Goal: Transaction & Acquisition: Book appointment/travel/reservation

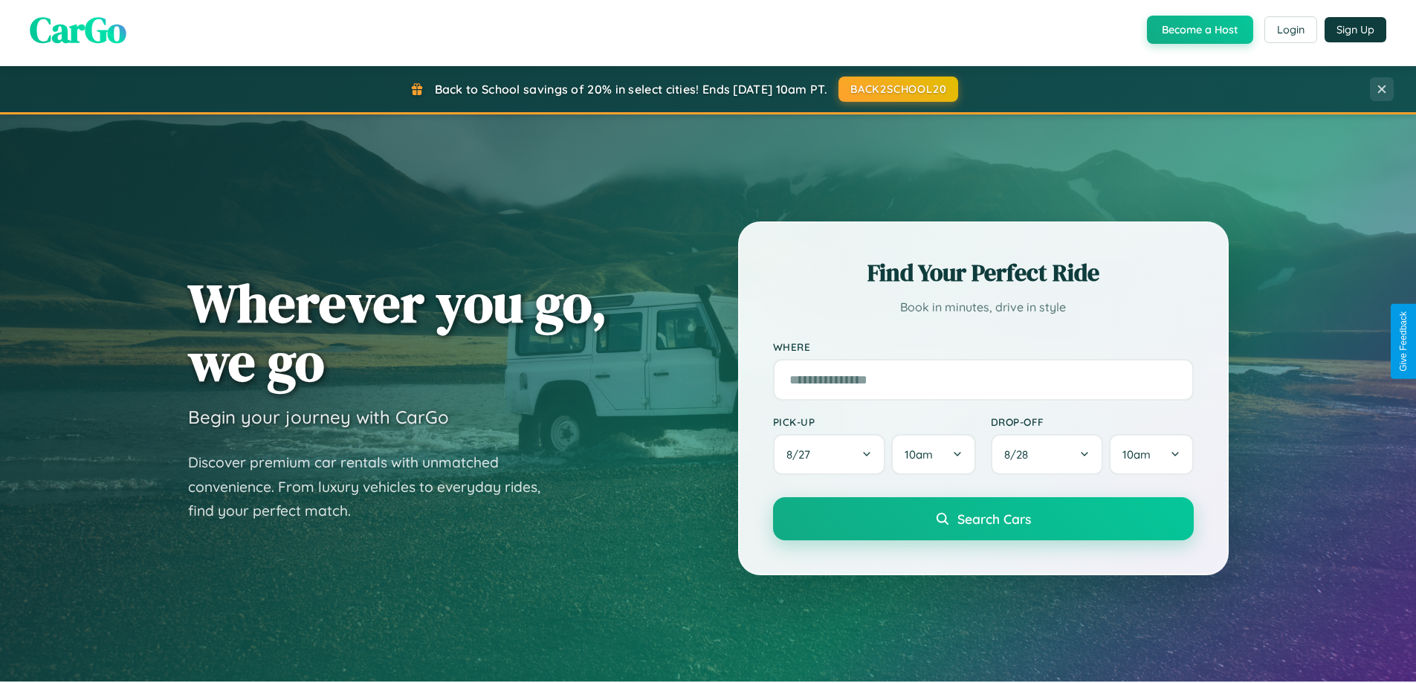
scroll to position [1023, 0]
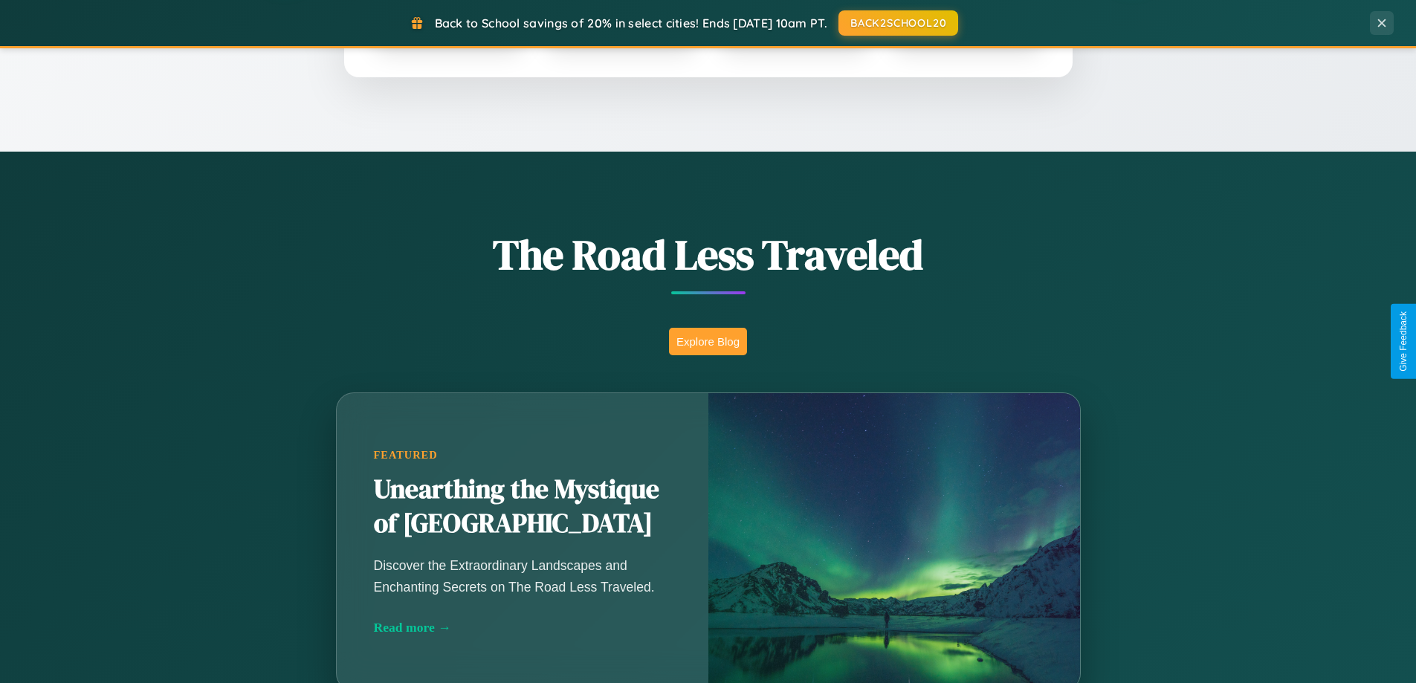
click at [708, 341] on button "Explore Blog" at bounding box center [708, 342] width 78 height 28
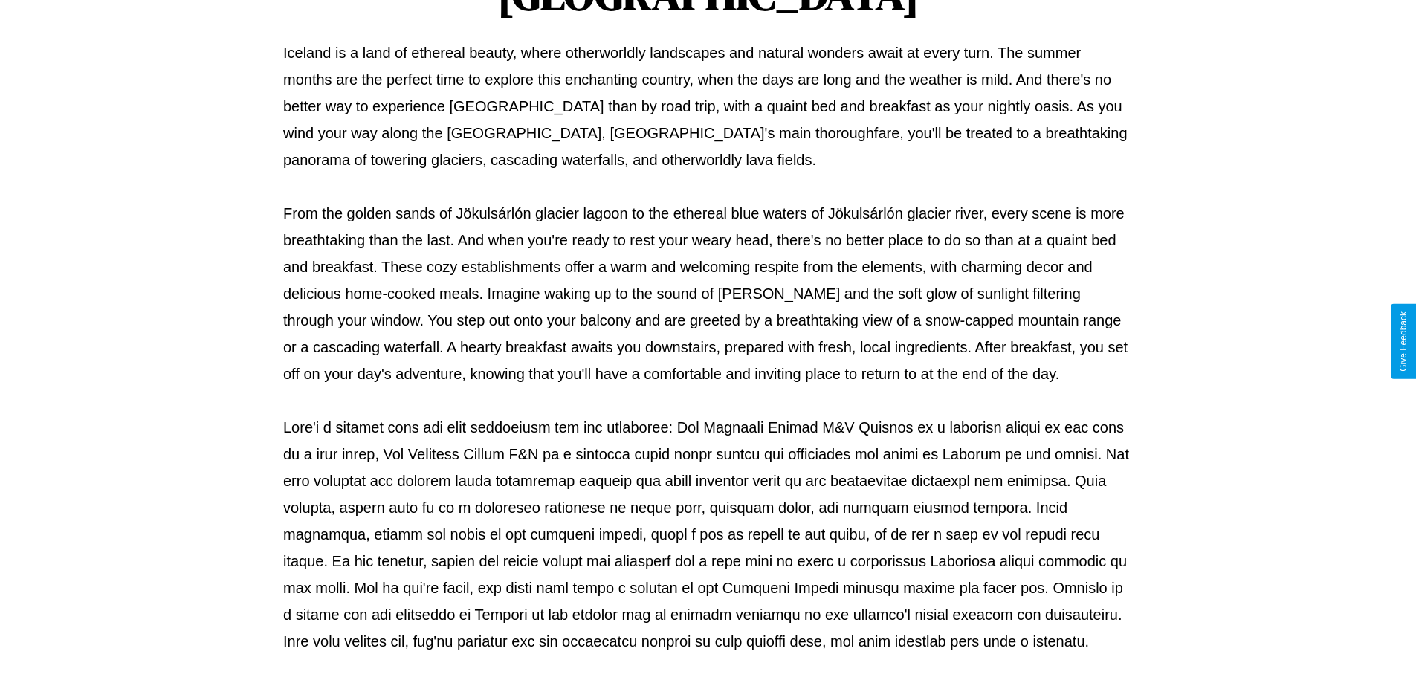
scroll to position [481, 0]
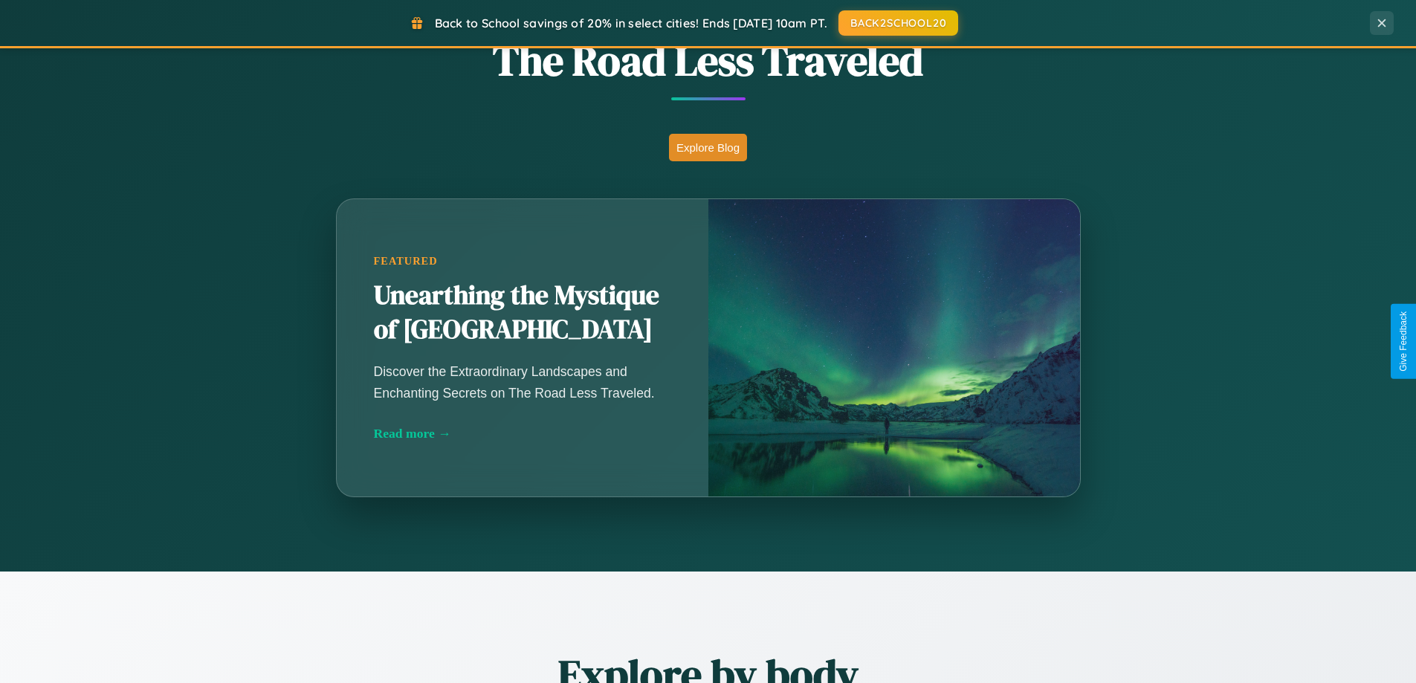
scroll to position [2389, 0]
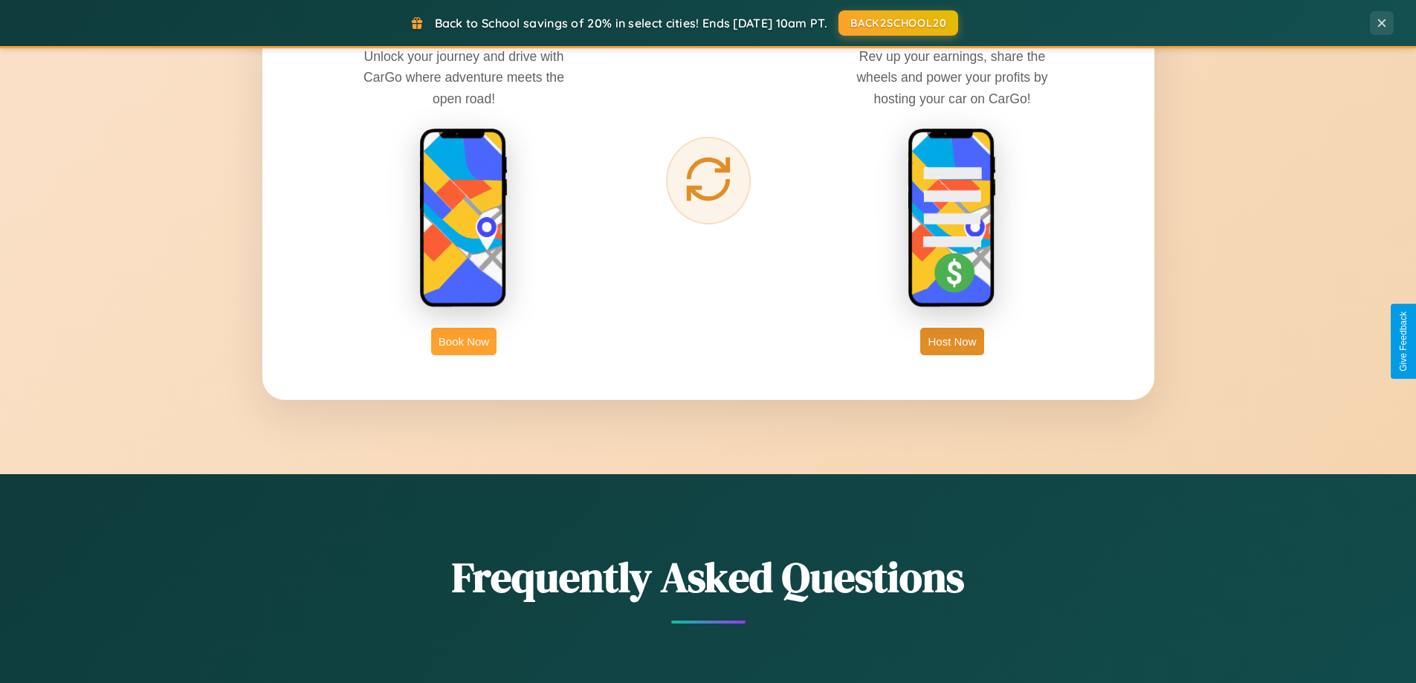
click at [464, 341] on button "Book Now" at bounding box center [463, 342] width 65 height 28
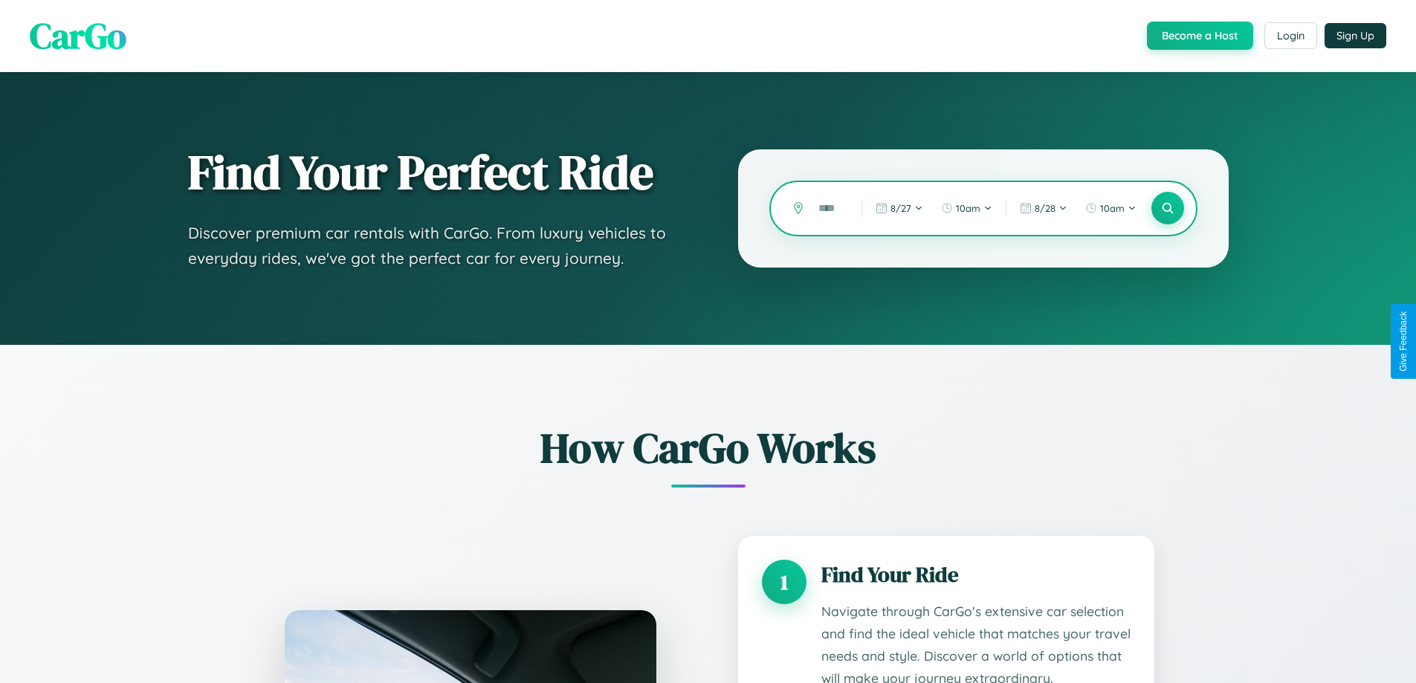
click at [829, 208] on input "text" at bounding box center [829, 209] width 36 height 26
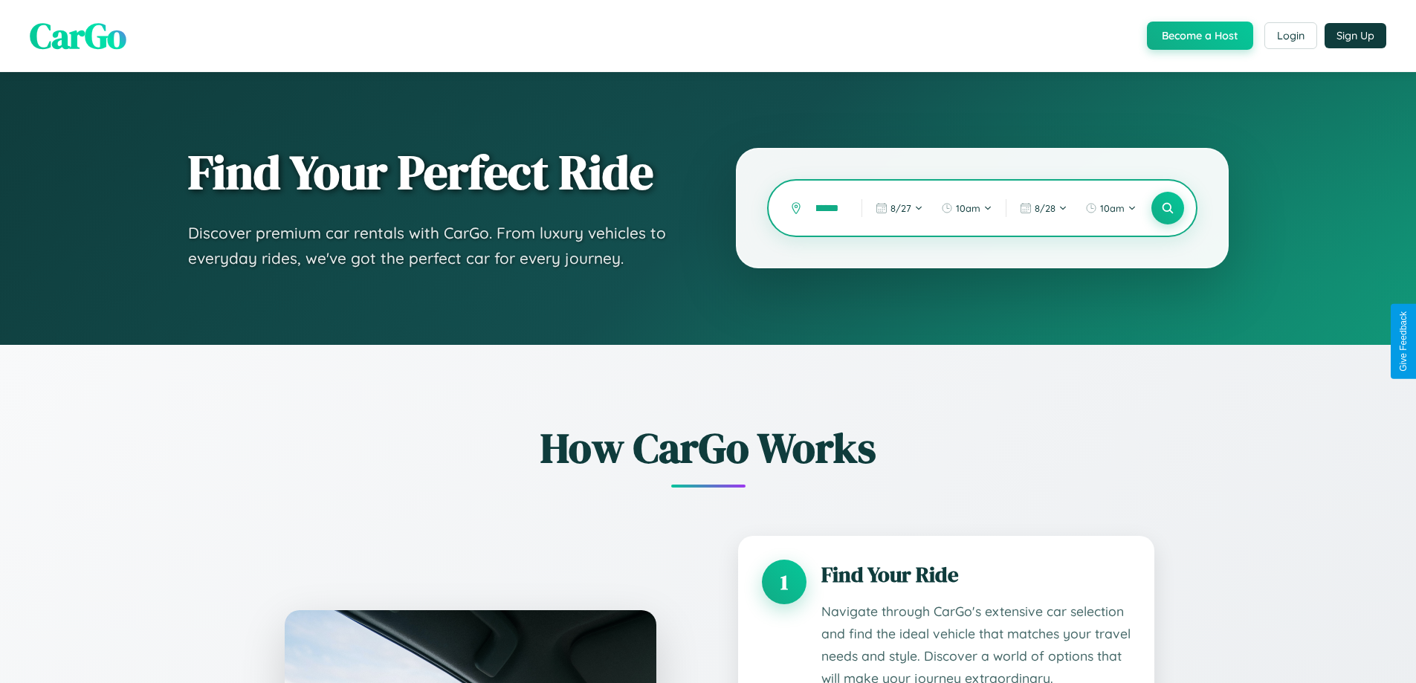
type input "********"
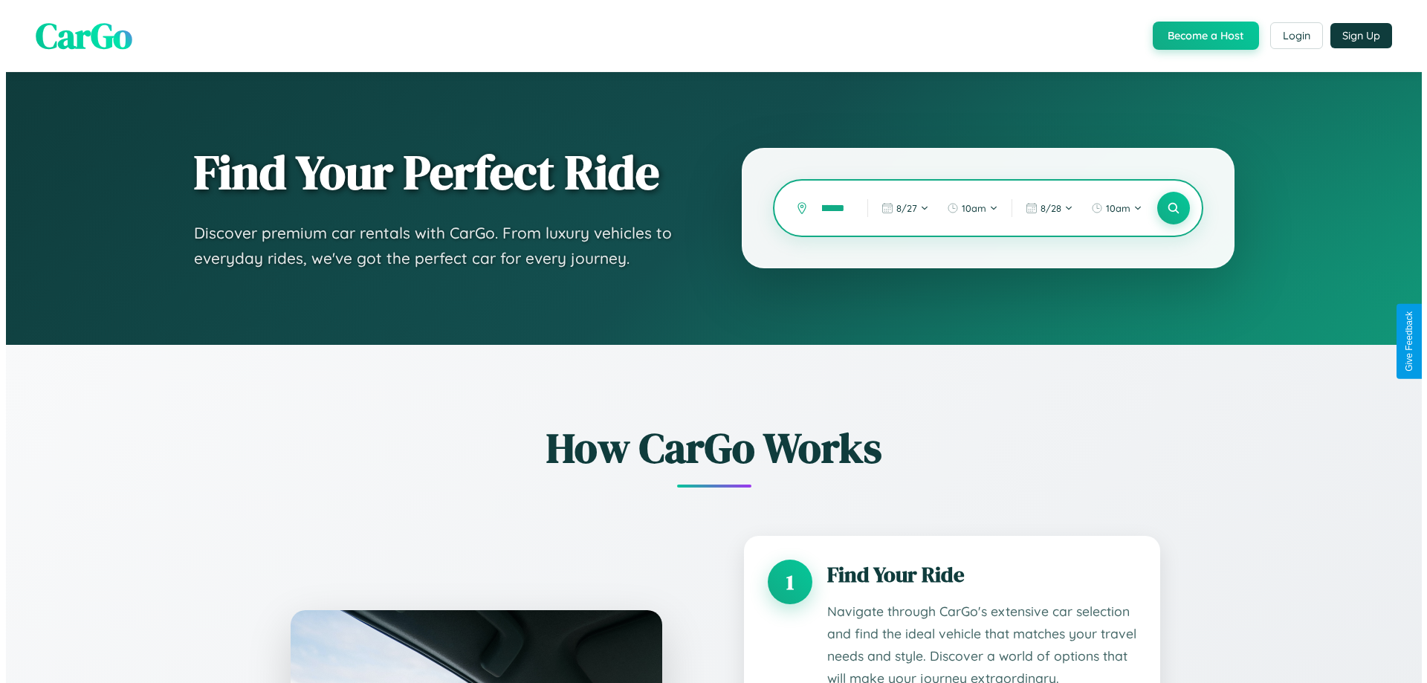
scroll to position [0, 26]
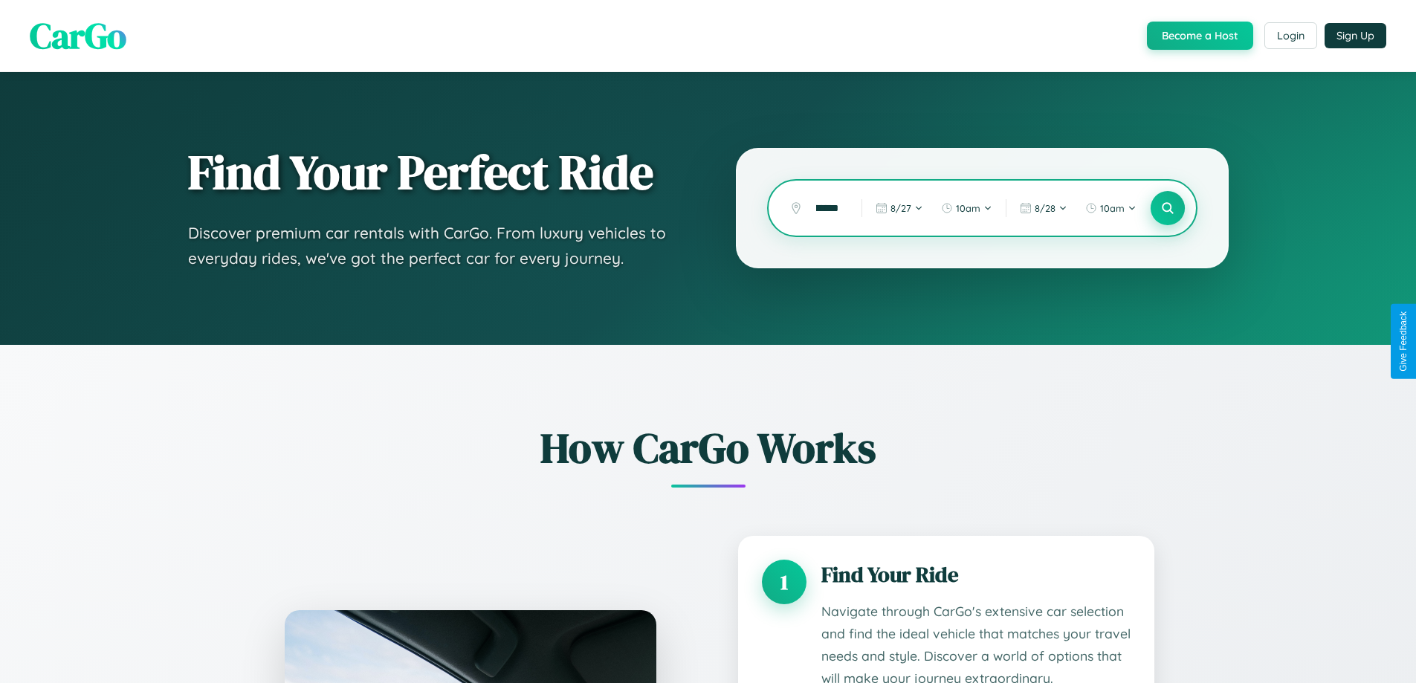
click at [1167, 208] on icon at bounding box center [1167, 208] width 14 height 14
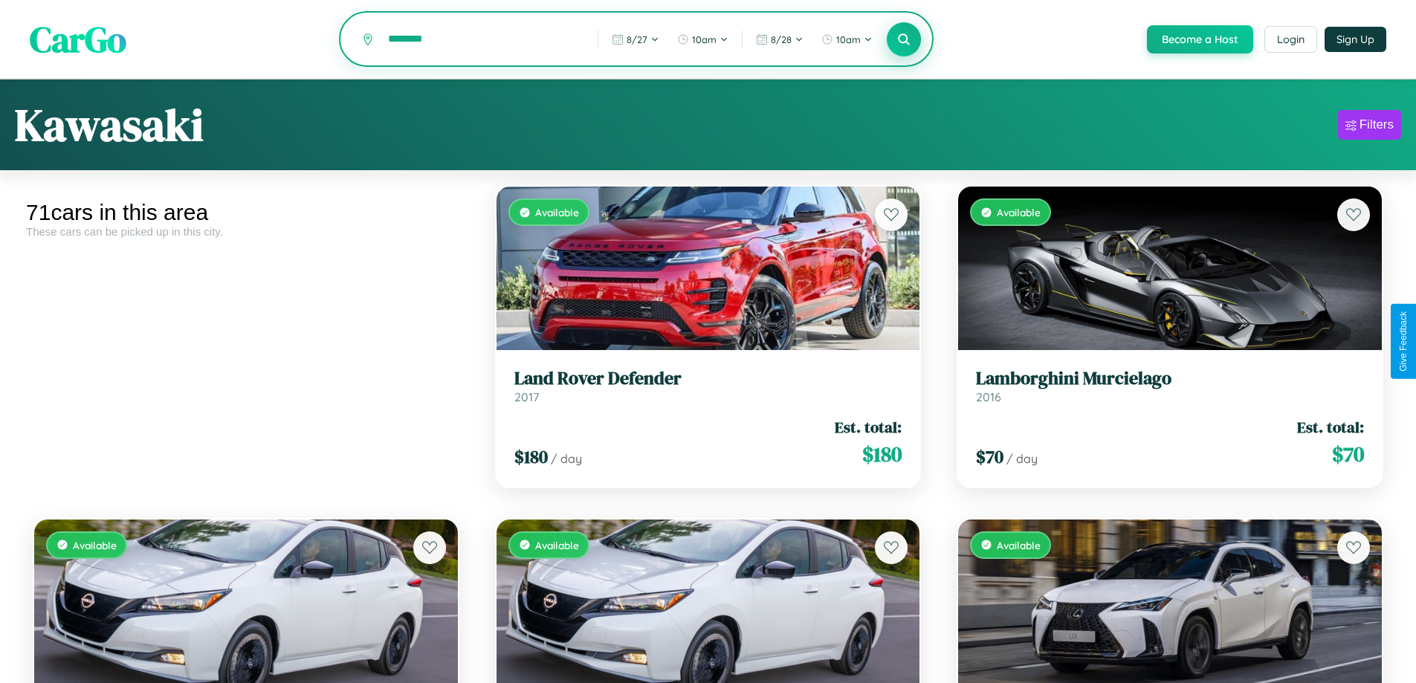
type input "********"
click at [903, 40] on icon at bounding box center [904, 39] width 14 height 14
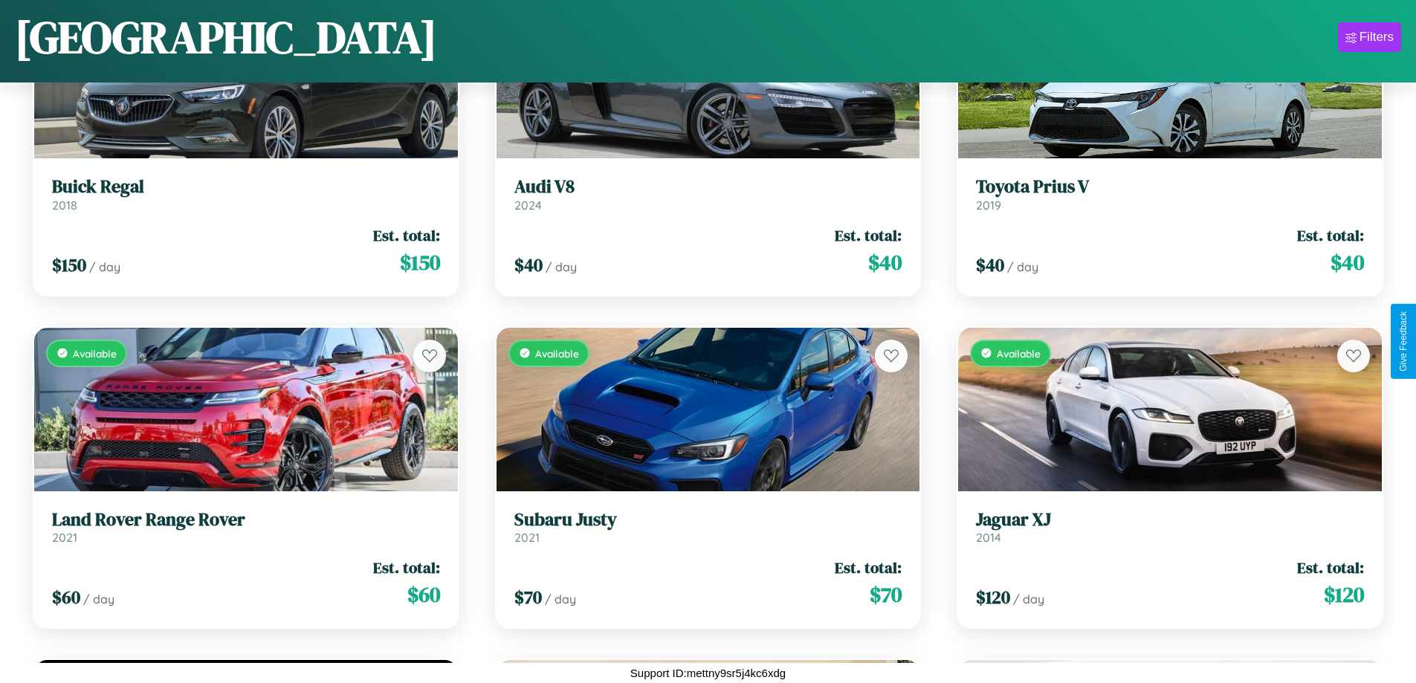
scroll to position [4204, 0]
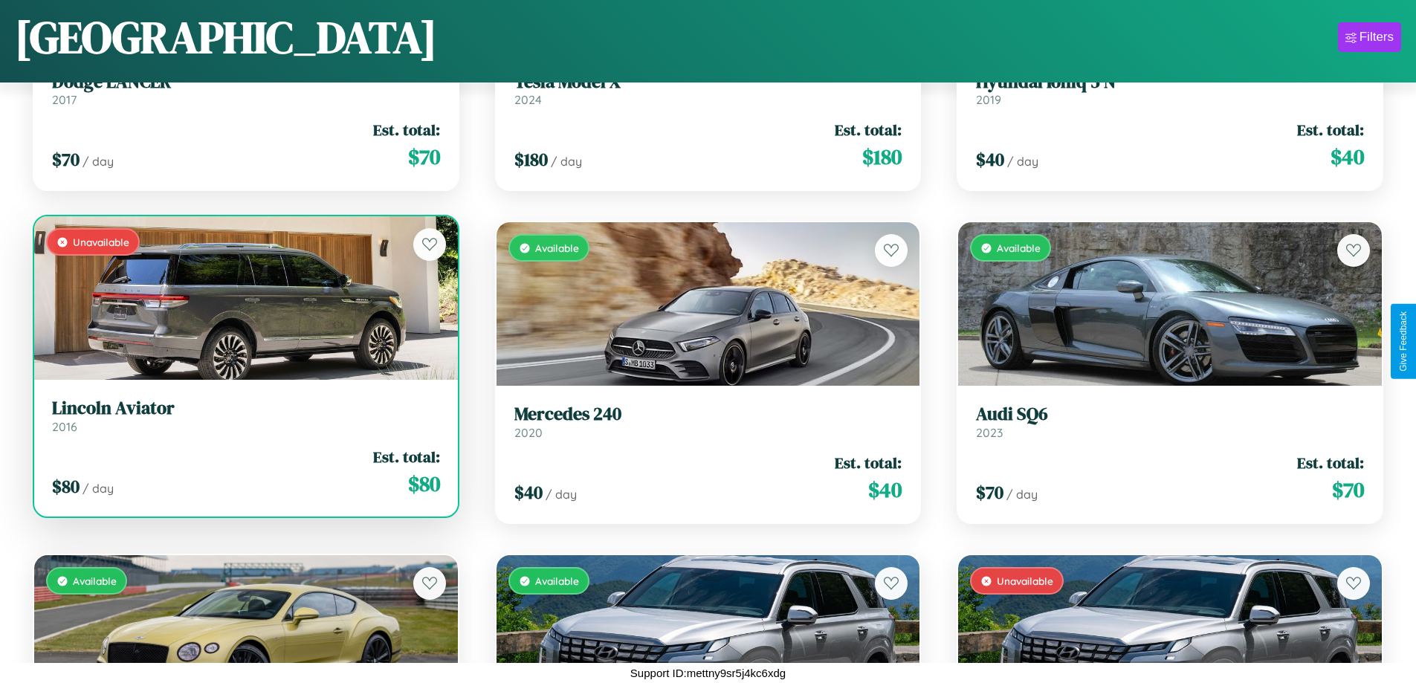
click at [244, 478] on div "$ 80 / day Est. total: $ 80" at bounding box center [246, 472] width 388 height 53
click at [244, 472] on div "$ 80 / day Est. total: $ 80" at bounding box center [246, 472] width 388 height 53
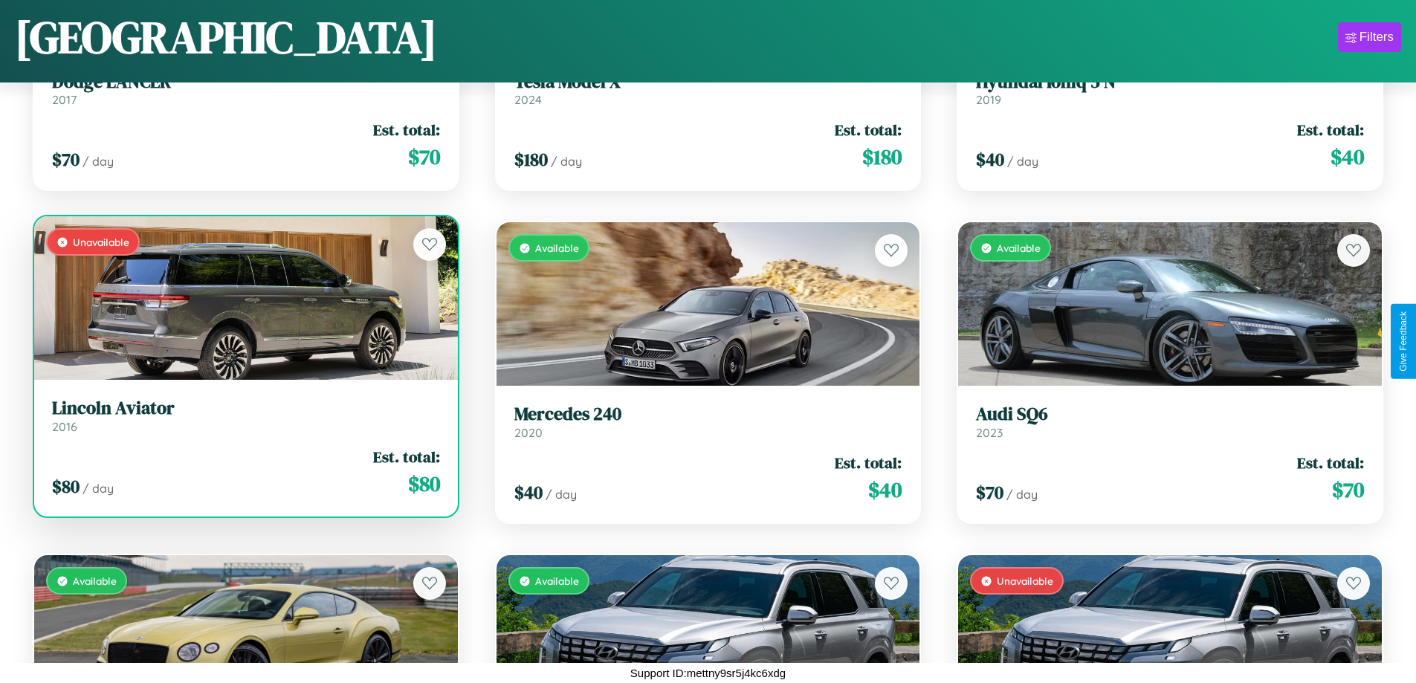
click at [244, 472] on div "$ 80 / day Est. total: $ 80" at bounding box center [246, 472] width 388 height 53
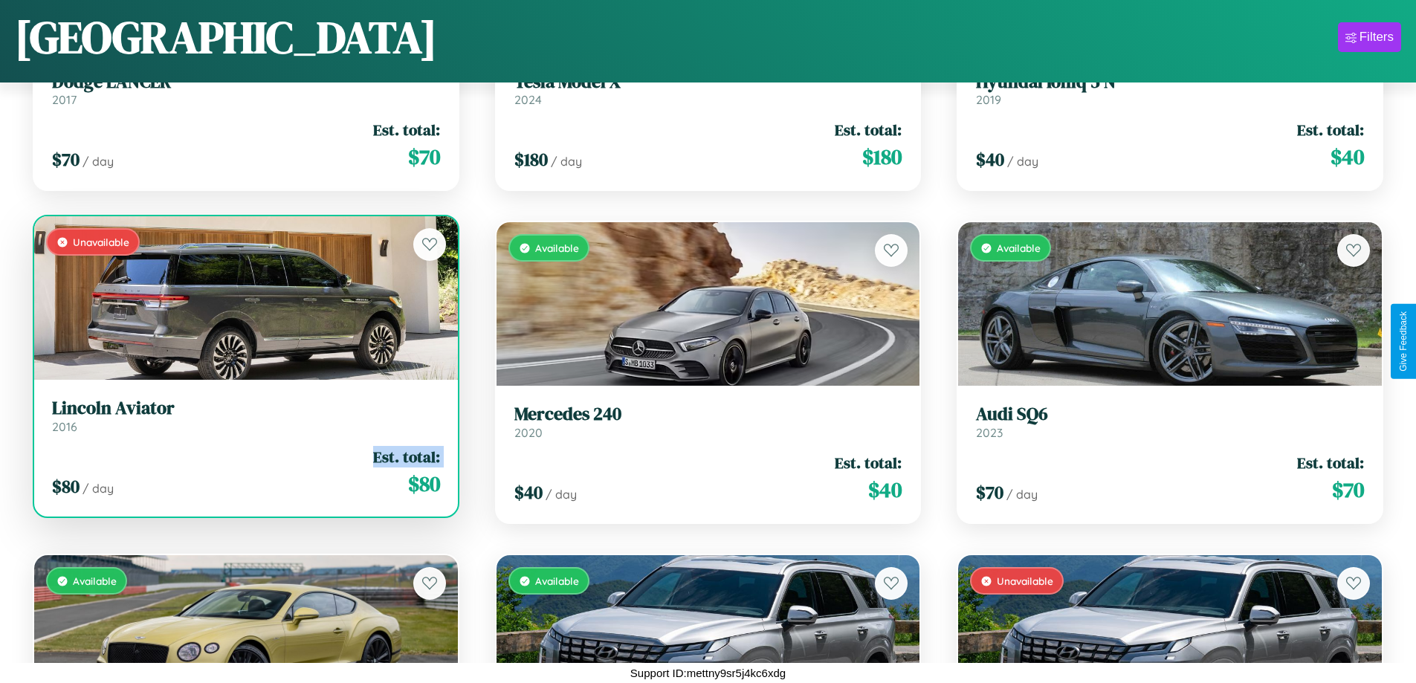
click at [244, 472] on div "$ 80 / day Est. total: $ 80" at bounding box center [246, 472] width 388 height 53
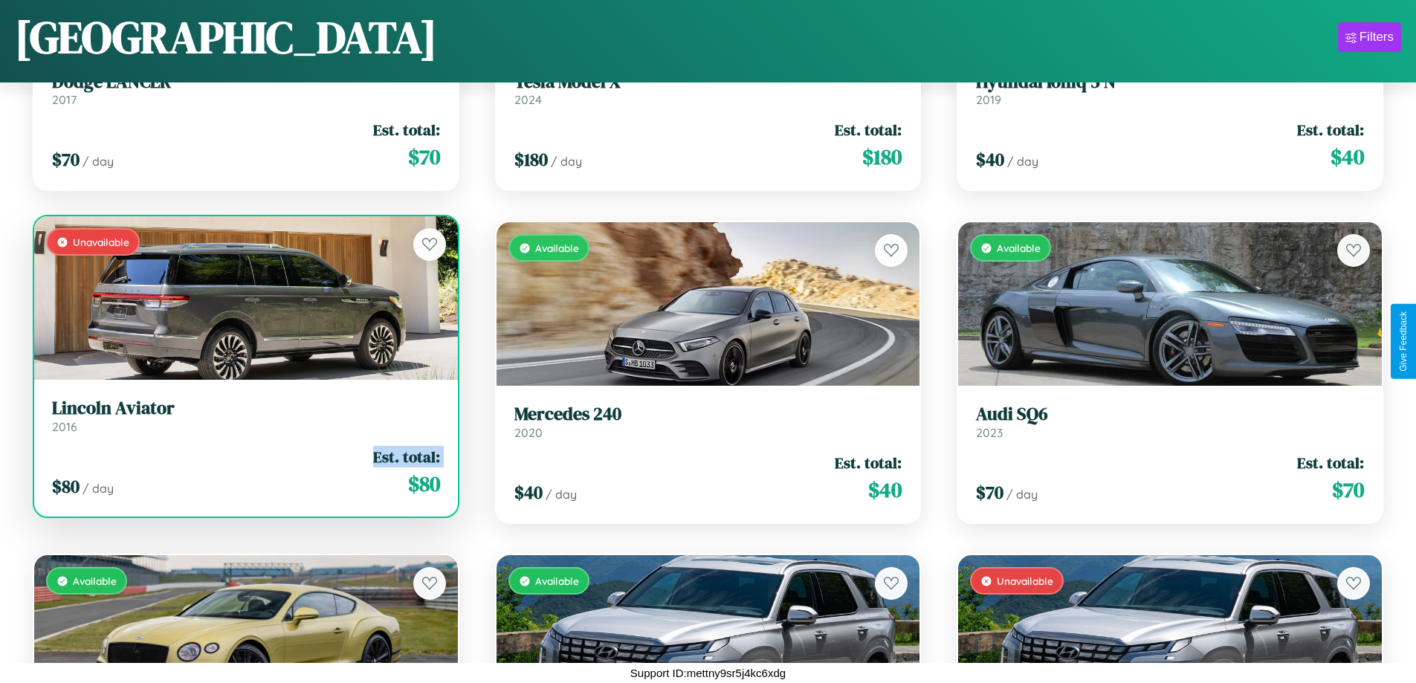
click at [244, 472] on div "$ 80 / day Est. total: $ 80" at bounding box center [246, 472] width 388 height 53
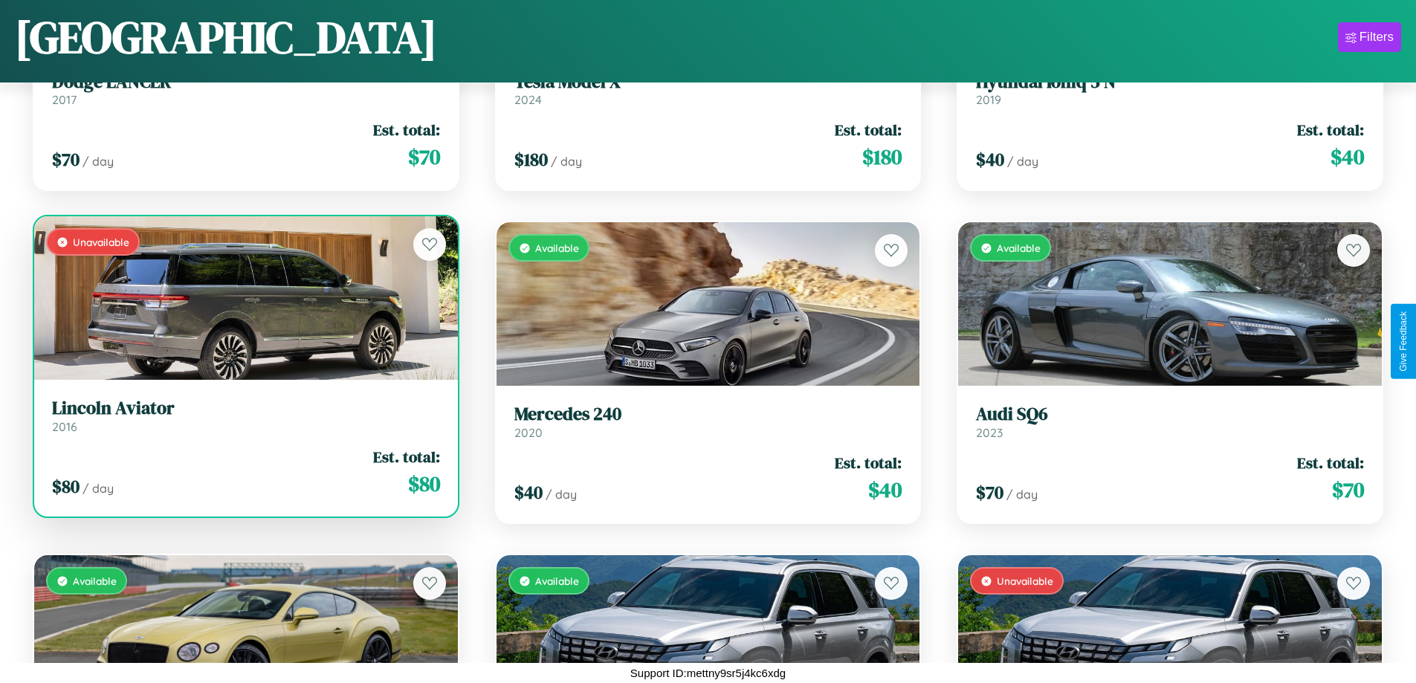
click at [244, 472] on div "$ 80 / day Est. total: $ 80" at bounding box center [246, 472] width 388 height 53
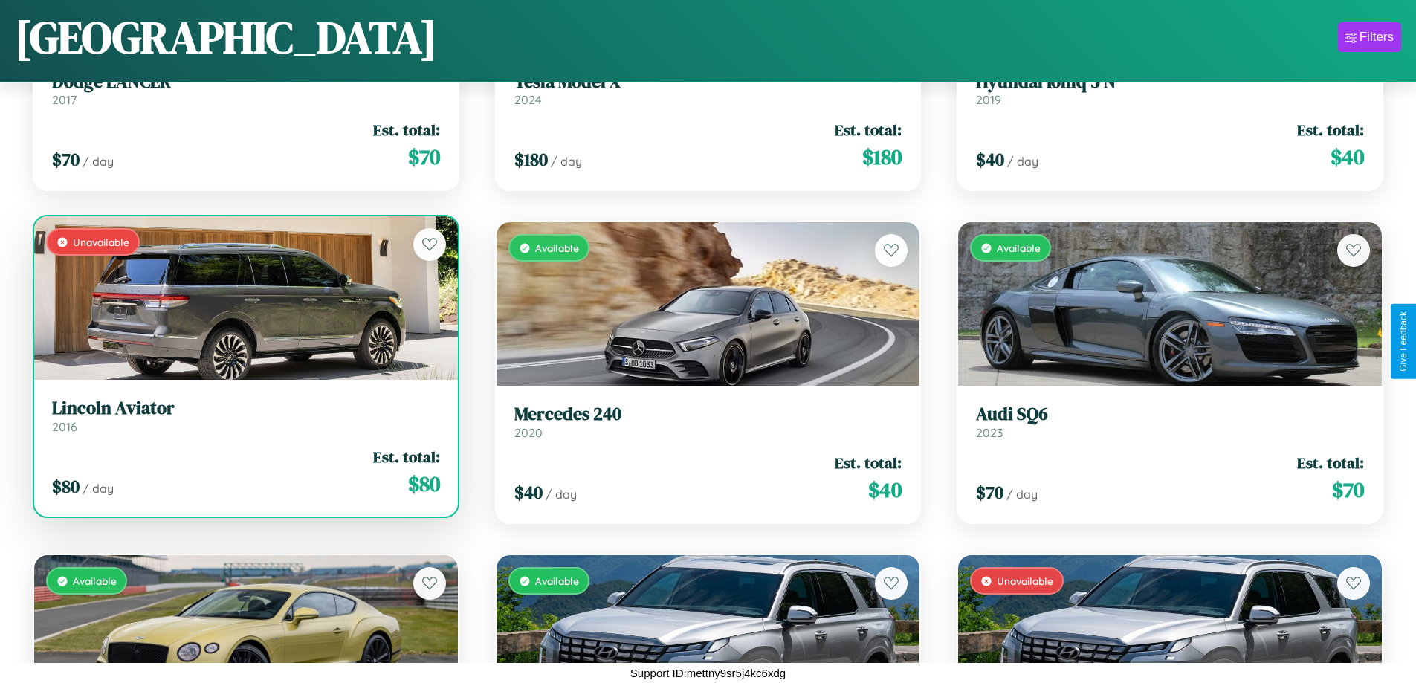
click at [244, 416] on h3 "Lincoln Aviator" at bounding box center [246, 409] width 388 height 22
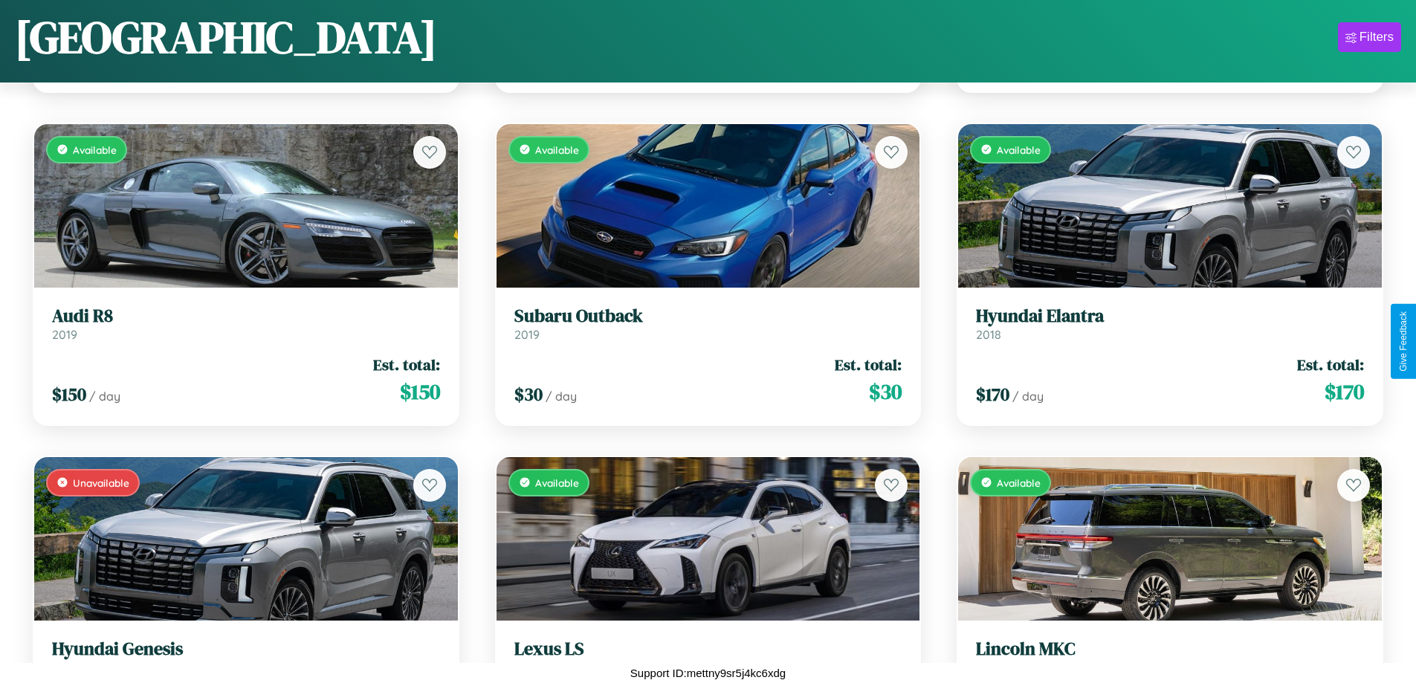
scroll to position [2539, 0]
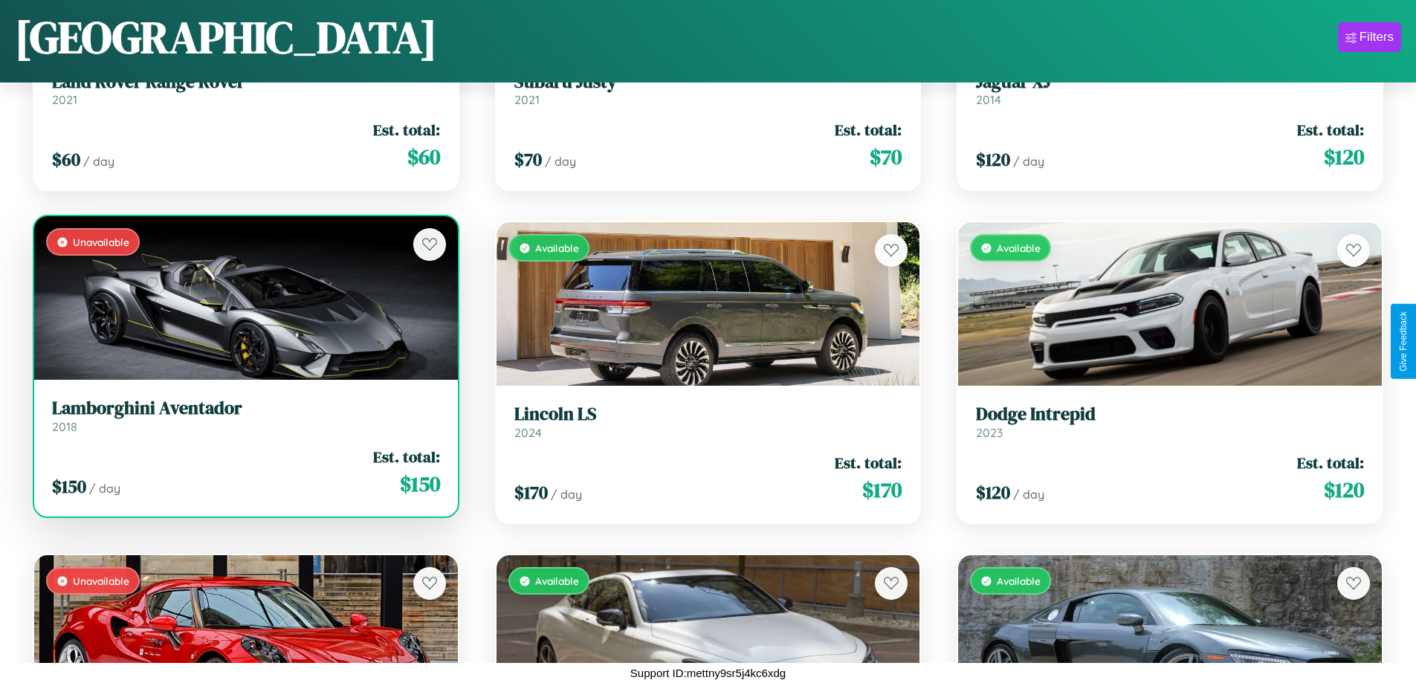
click at [244, 422] on link "Lamborghini Aventador 2018" at bounding box center [246, 416] width 388 height 36
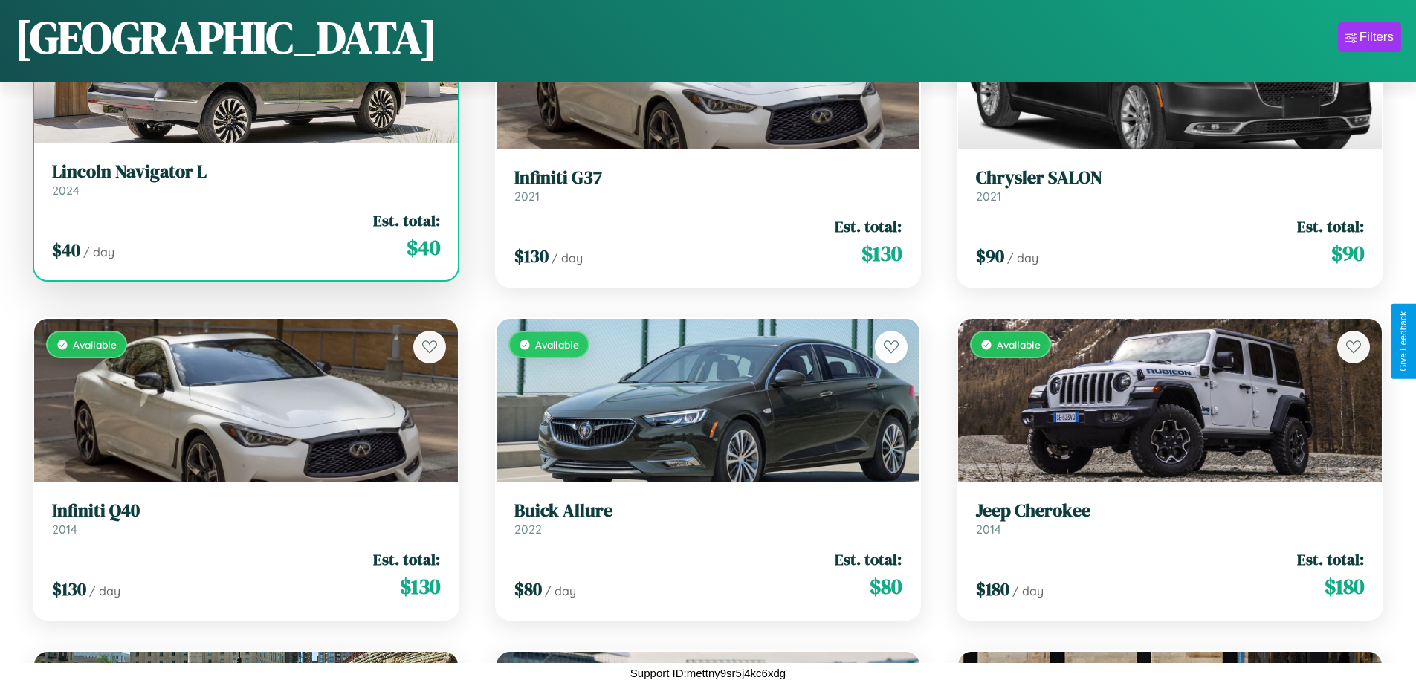
scroll to position [875, 0]
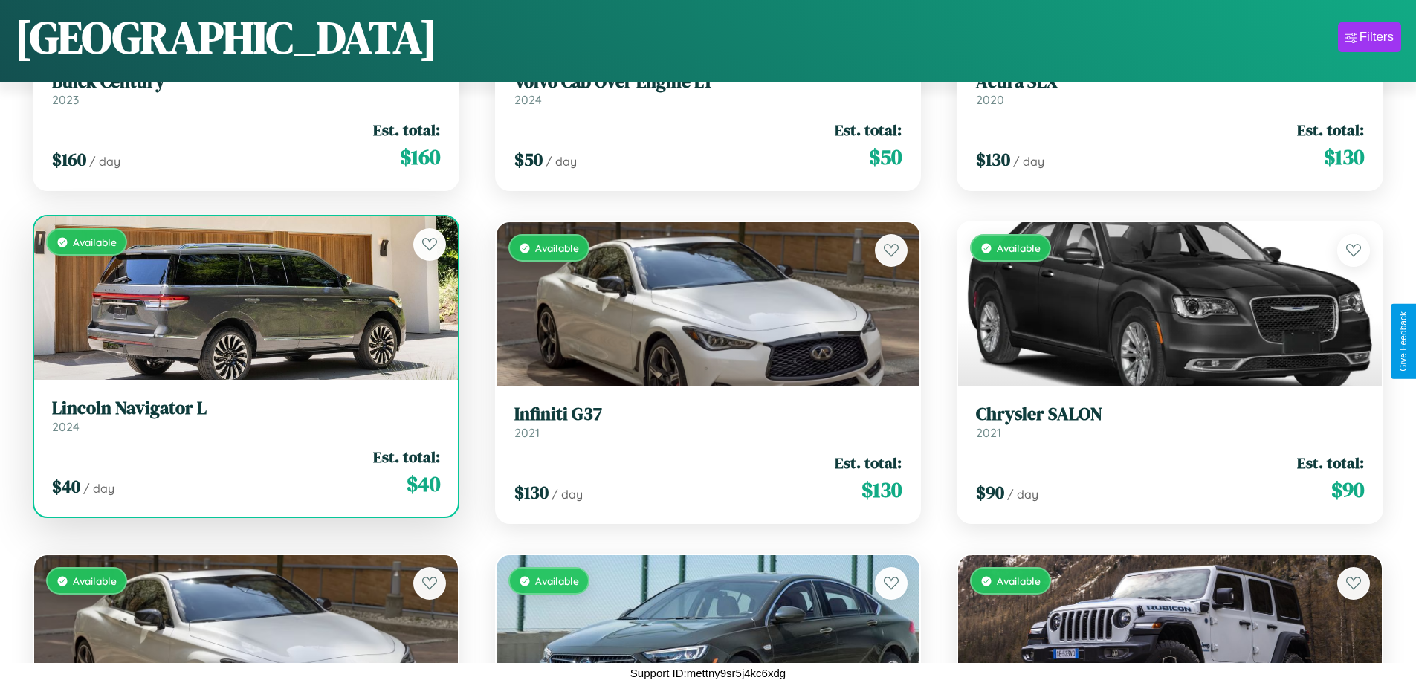
click at [244, 419] on h3 "Lincoln Navigator L" at bounding box center [246, 409] width 388 height 22
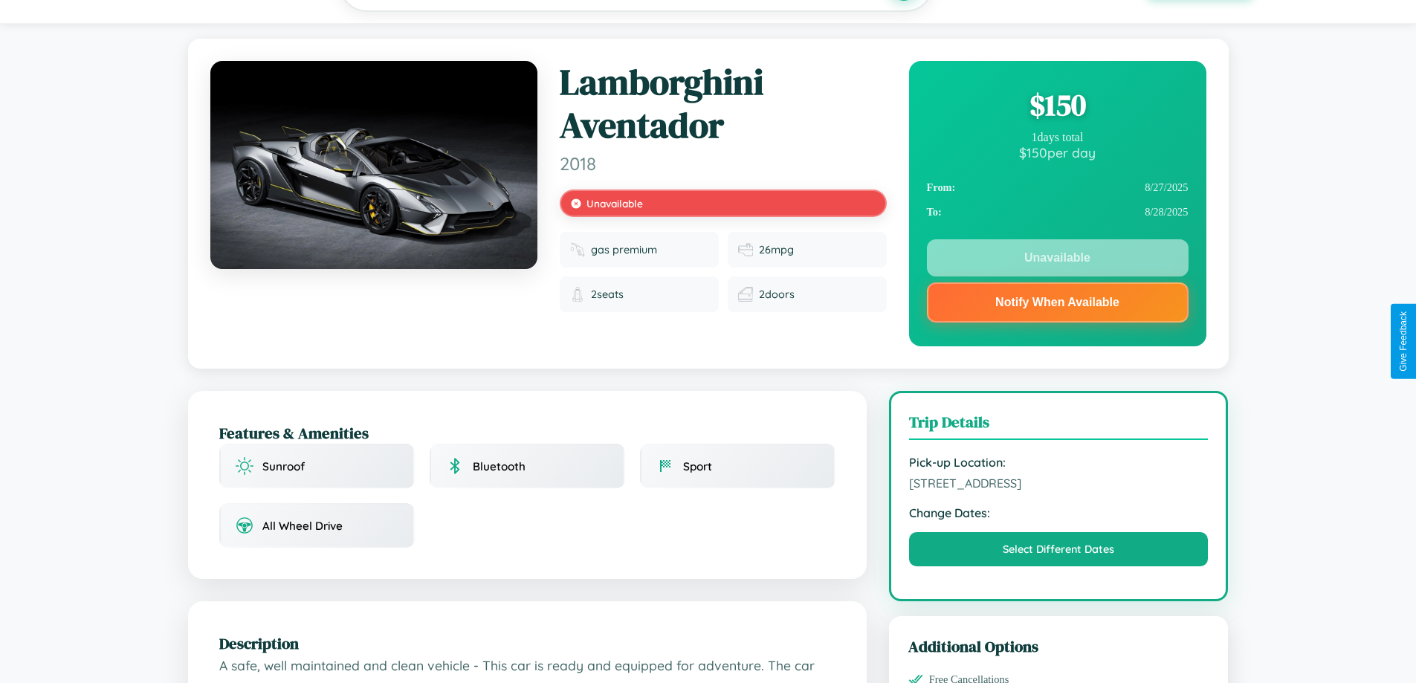
scroll to position [535, 0]
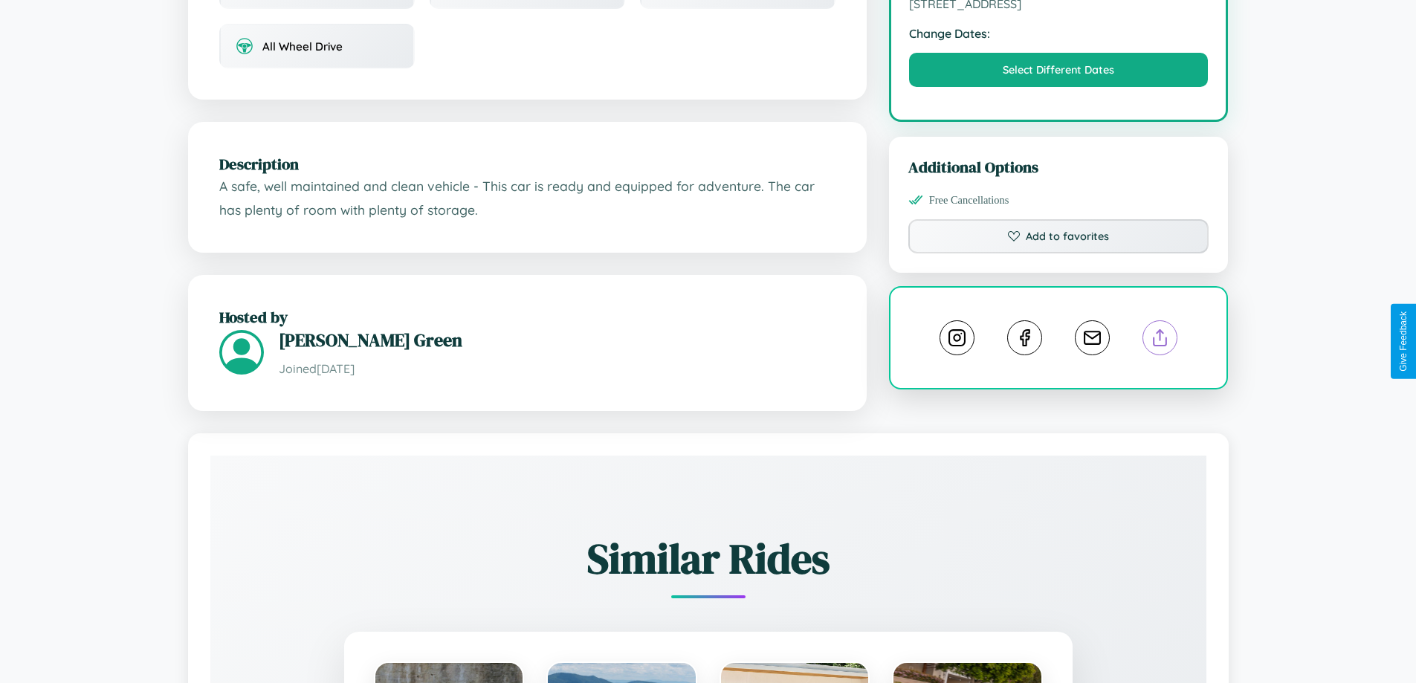
click at [1160, 340] on line at bounding box center [1160, 335] width 0 height 10
